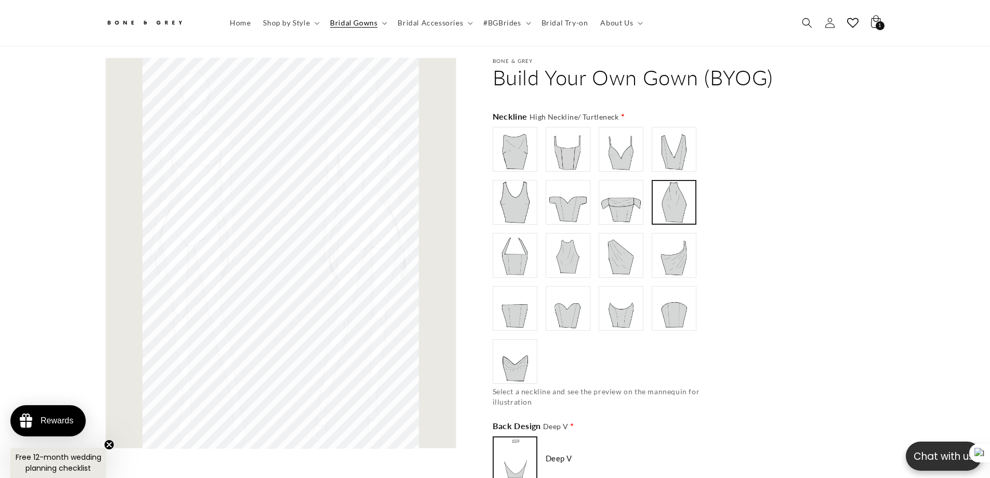
scroll to position [0, 286]
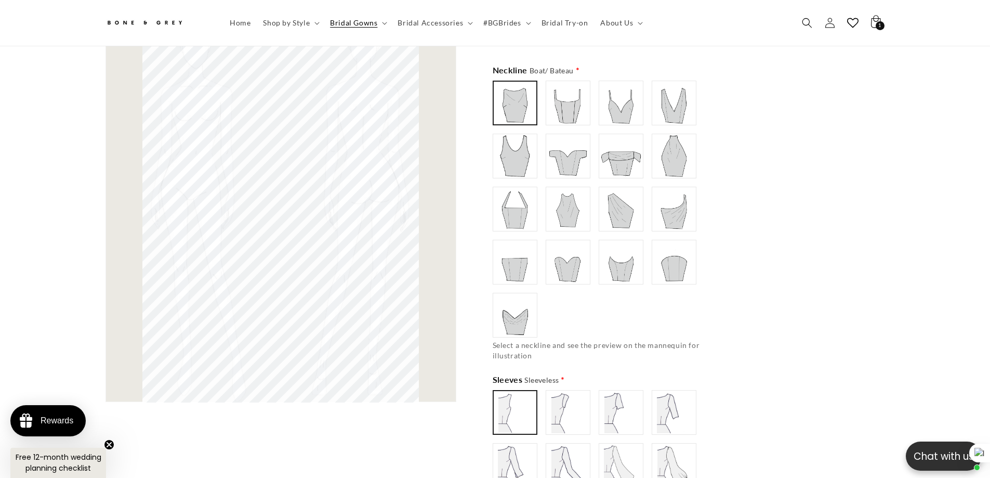
scroll to position [0, 286]
click at [516, 91] on img at bounding box center [515, 103] width 41 height 41
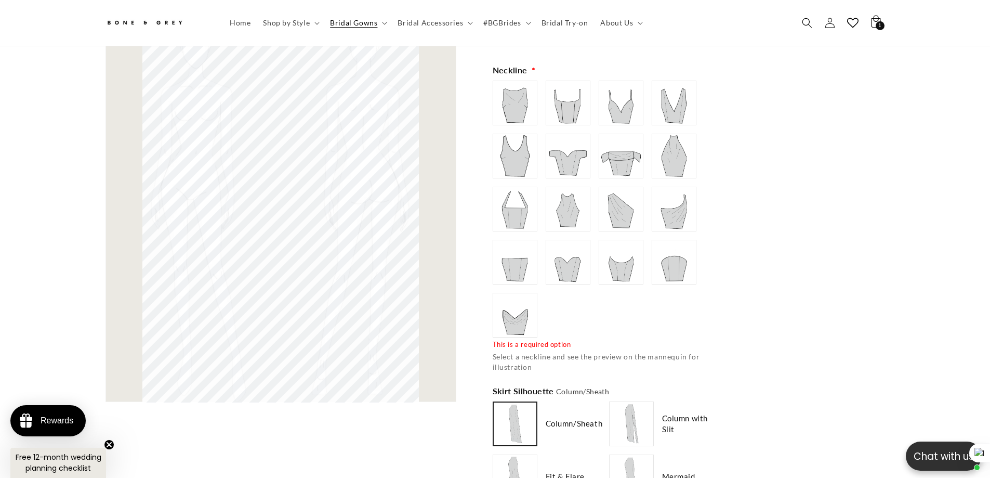
type input "**********"
click at [526, 114] on img at bounding box center [515, 103] width 42 height 42
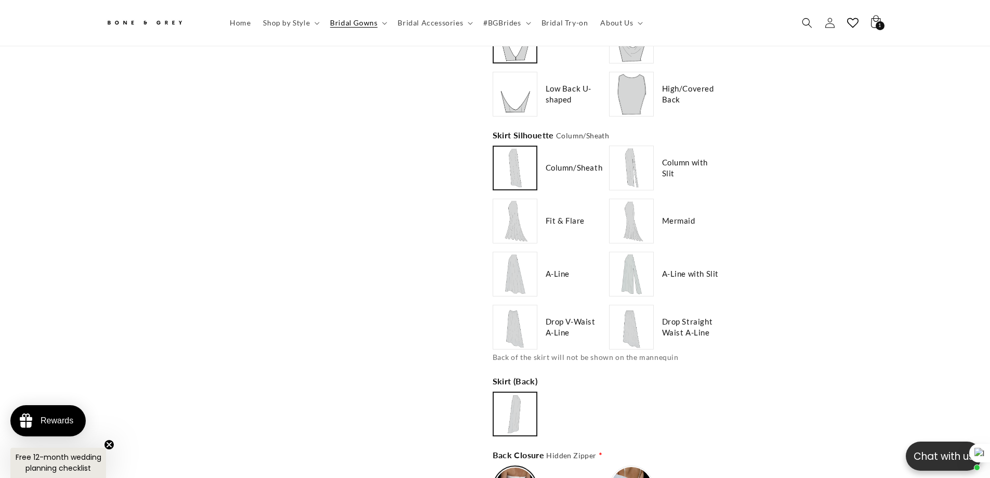
click at [518, 157] on img at bounding box center [515, 168] width 41 height 41
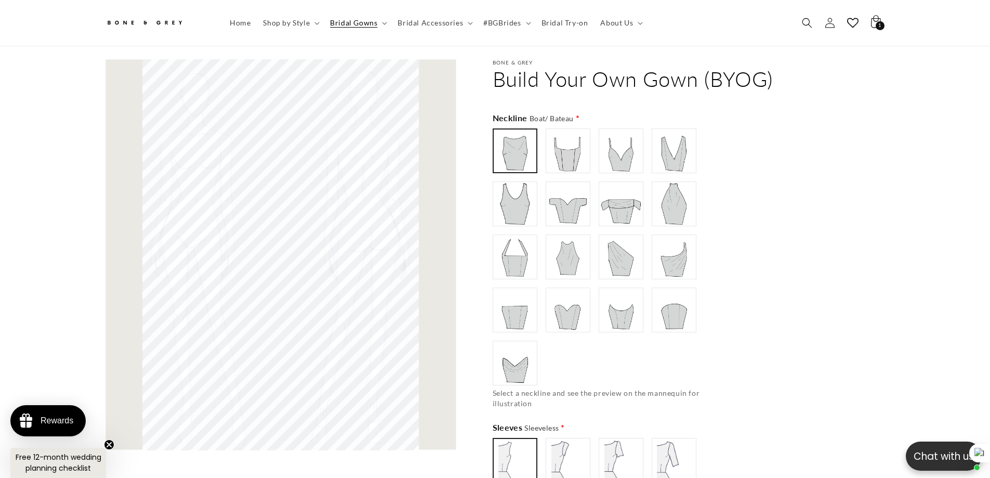
scroll to position [613, 0]
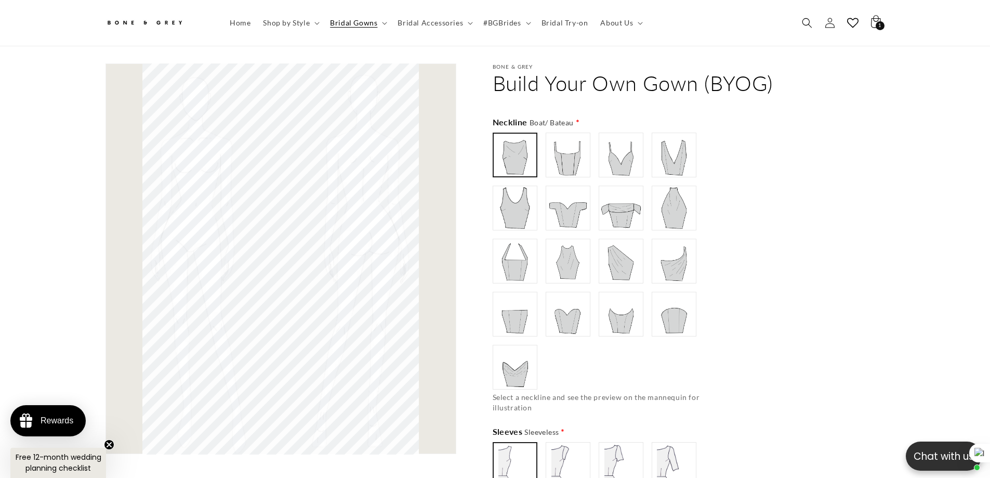
click at [582, 253] on img at bounding box center [568, 261] width 42 height 42
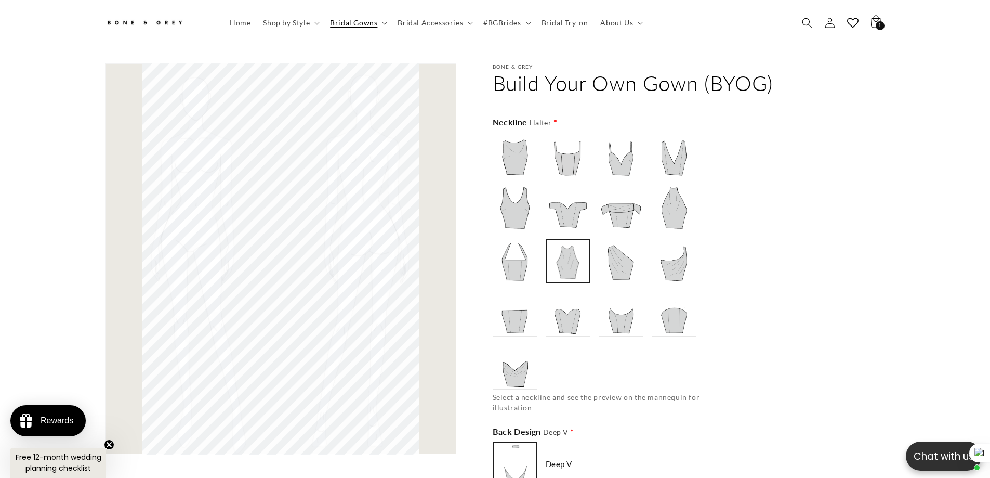
click at [685, 203] on img at bounding box center [674, 208] width 42 height 42
click at [514, 155] on img at bounding box center [515, 155] width 42 height 42
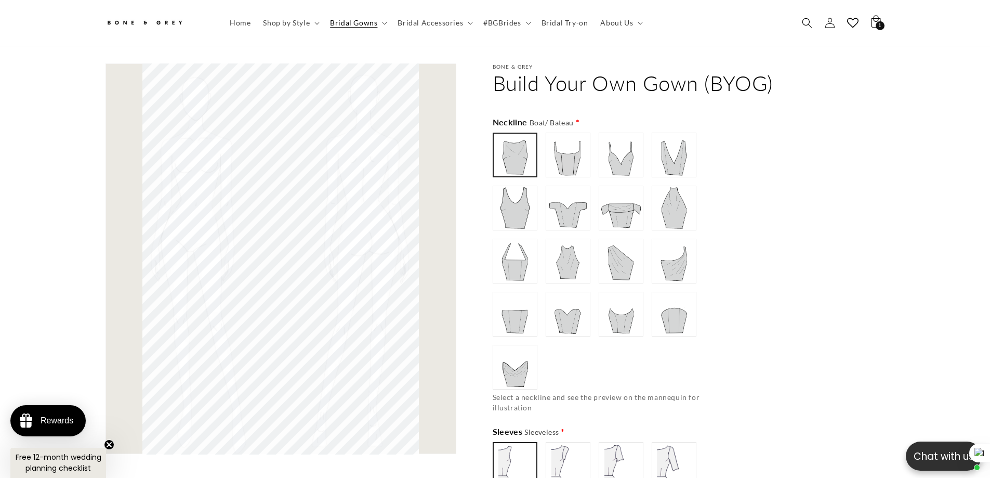
scroll to position [0, 572]
click at [507, 201] on img at bounding box center [515, 208] width 42 height 42
click at [577, 210] on img at bounding box center [568, 208] width 42 height 42
click at [667, 206] on img at bounding box center [674, 208] width 42 height 42
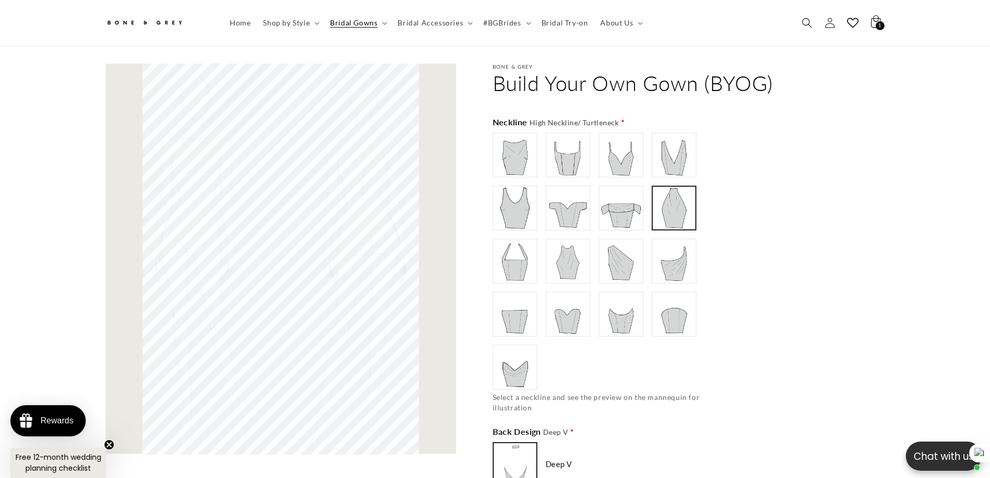
click at [624, 255] on img at bounding box center [621, 261] width 42 height 42
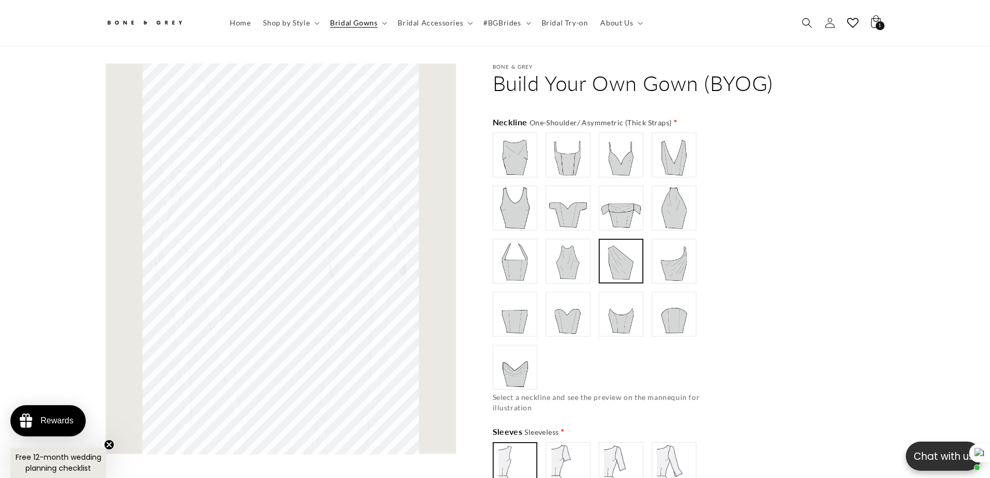
scroll to position [0, 0]
click at [567, 255] on img at bounding box center [568, 261] width 42 height 42
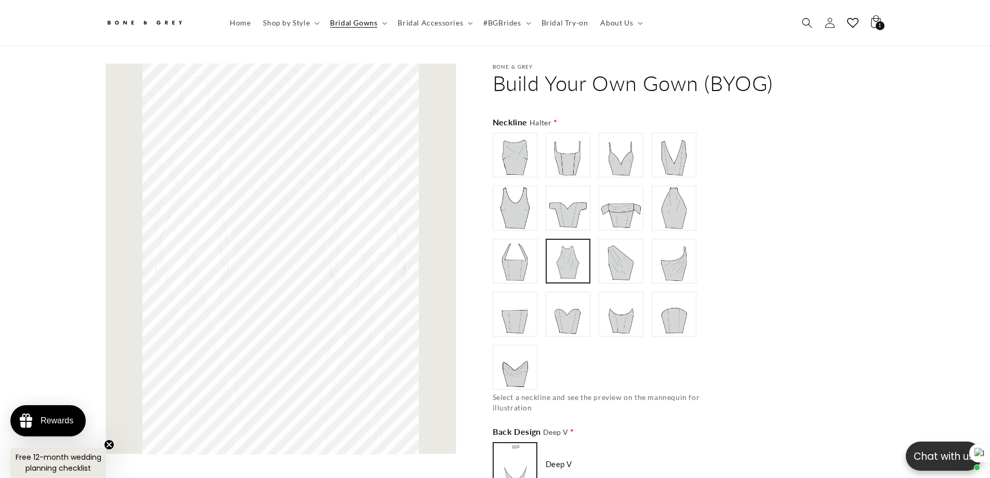
type input "**********"
click at [621, 255] on img at bounding box center [621, 261] width 42 height 42
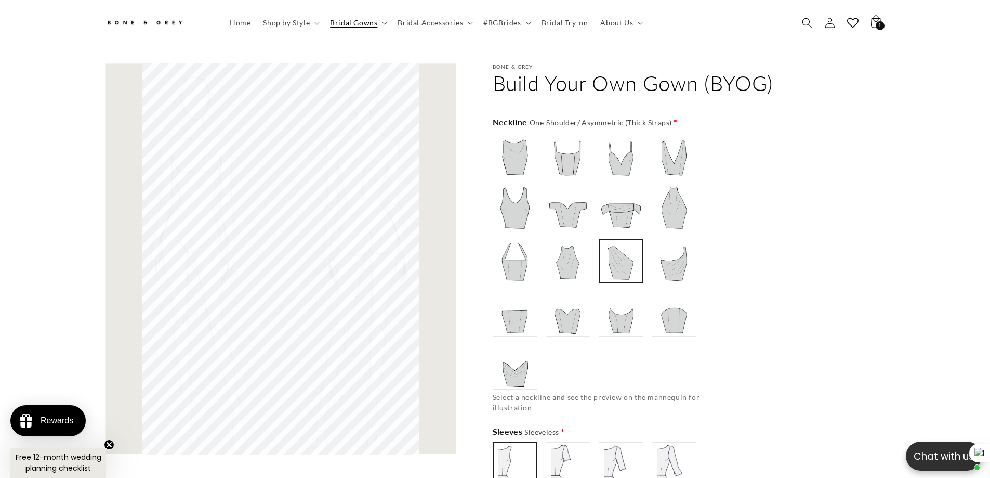
scroll to position [0, 572]
